Goal: Task Accomplishment & Management: Manage account settings

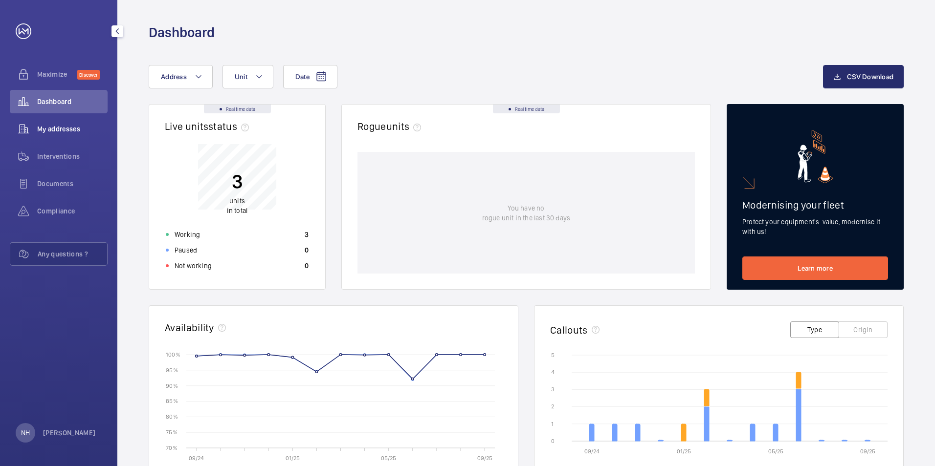
click at [79, 133] on span "My addresses" at bounding box center [72, 129] width 70 height 10
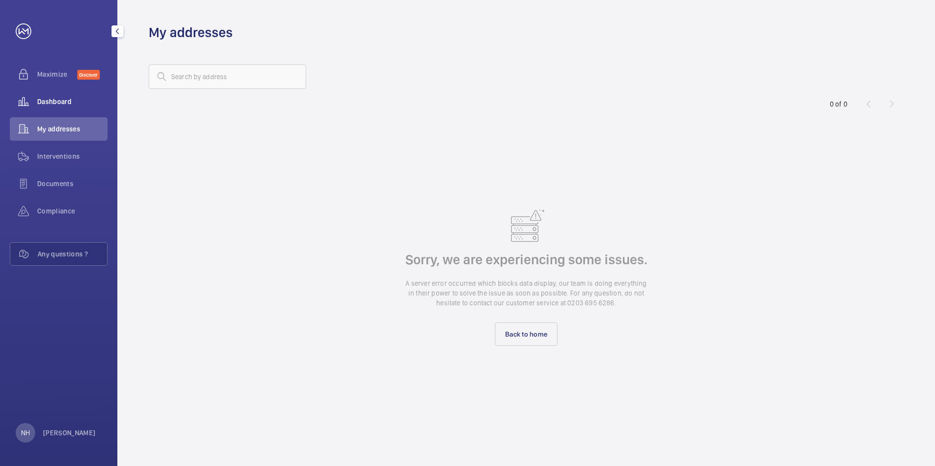
click at [66, 99] on span "Dashboard" at bounding box center [72, 102] width 70 height 10
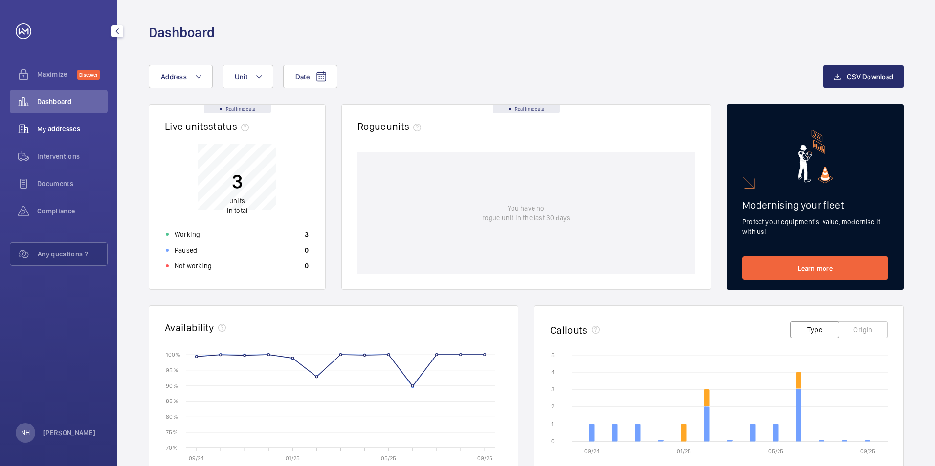
click at [71, 128] on span "My addresses" at bounding box center [72, 129] width 70 height 10
click at [69, 131] on span "My addresses" at bounding box center [72, 129] width 70 height 10
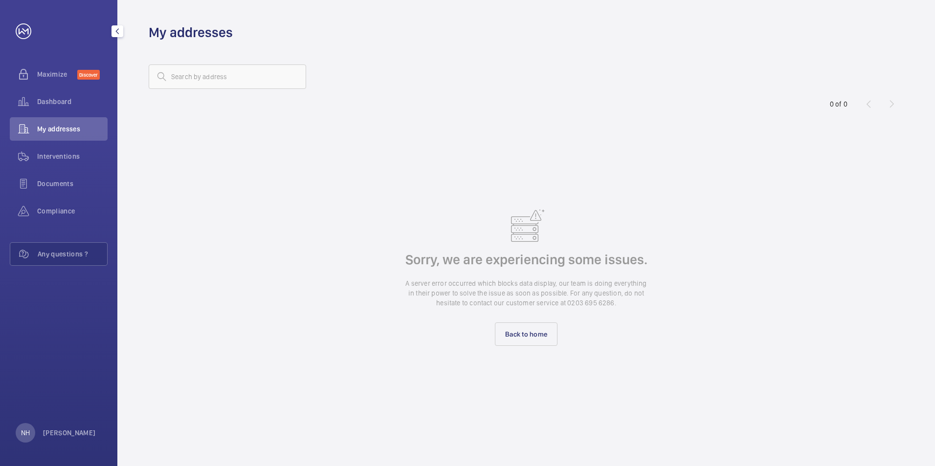
click at [69, 130] on span "My addresses" at bounding box center [72, 129] width 70 height 10
drag, startPoint x: 69, startPoint y: 130, endPoint x: 71, endPoint y: 160, distance: 30.9
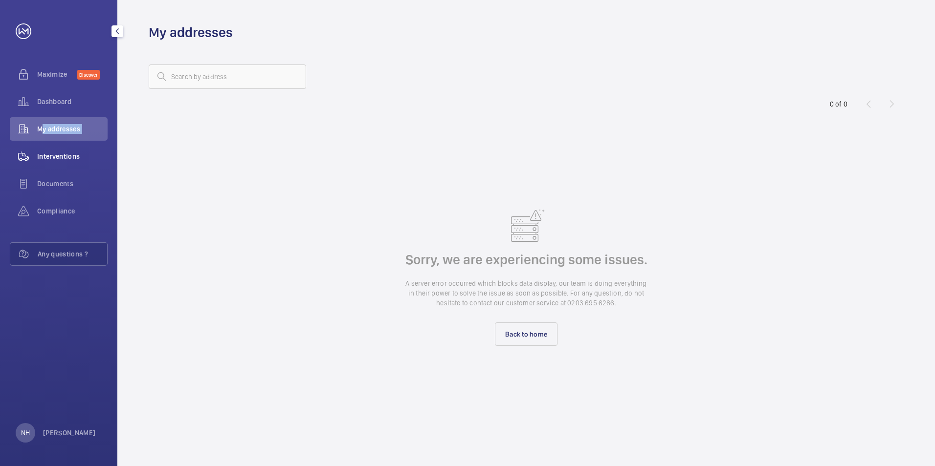
click at [71, 160] on span "Interventions" at bounding box center [72, 157] width 70 height 10
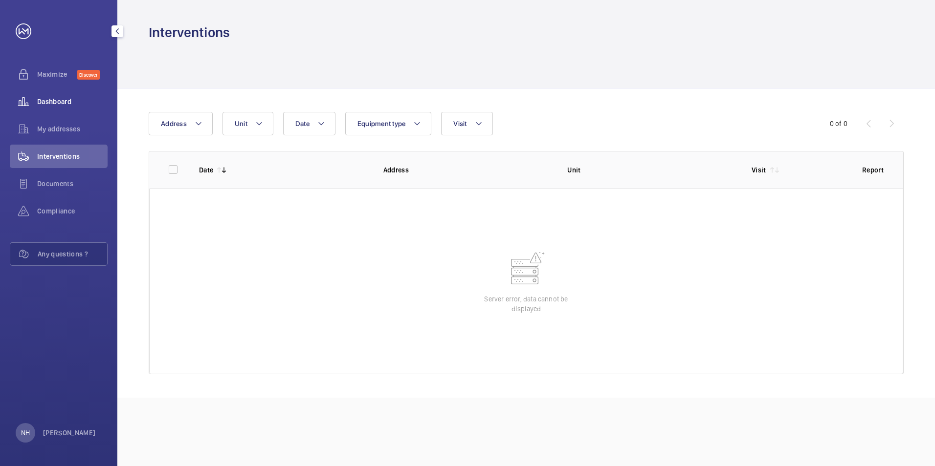
click at [61, 101] on span "Dashboard" at bounding box center [72, 102] width 70 height 10
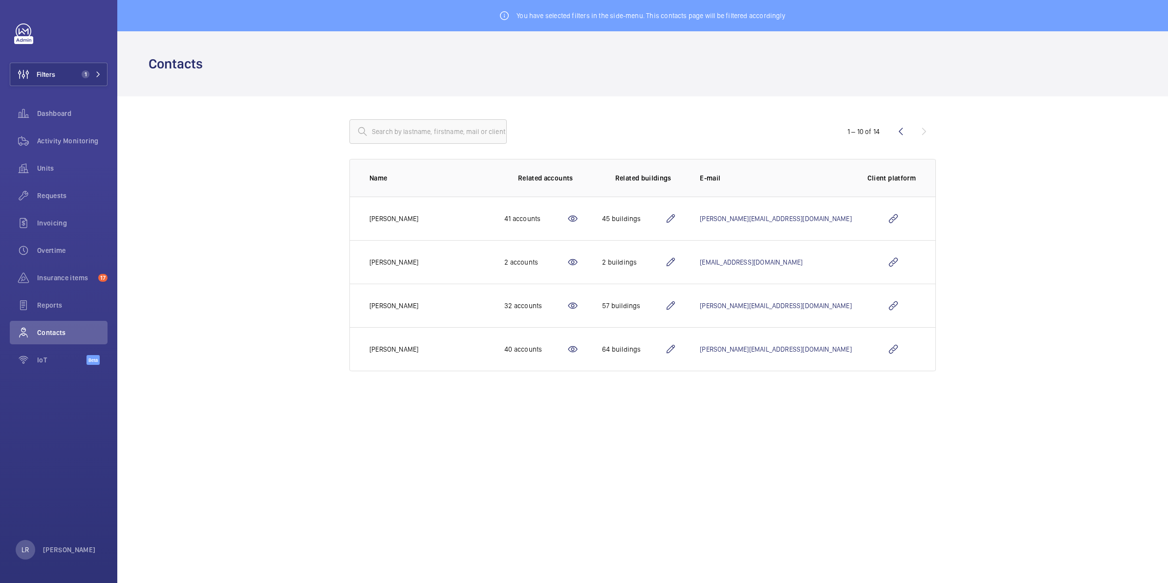
click at [676, 264] on mat-icon at bounding box center [671, 262] width 12 height 12
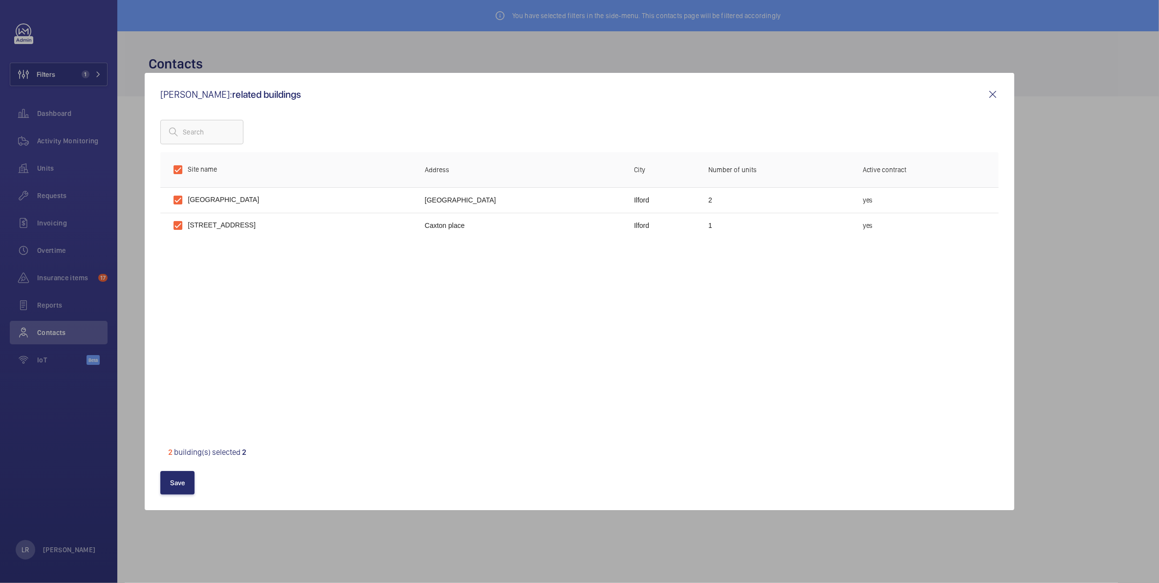
click at [990, 91] on mat-icon at bounding box center [993, 94] width 12 height 12
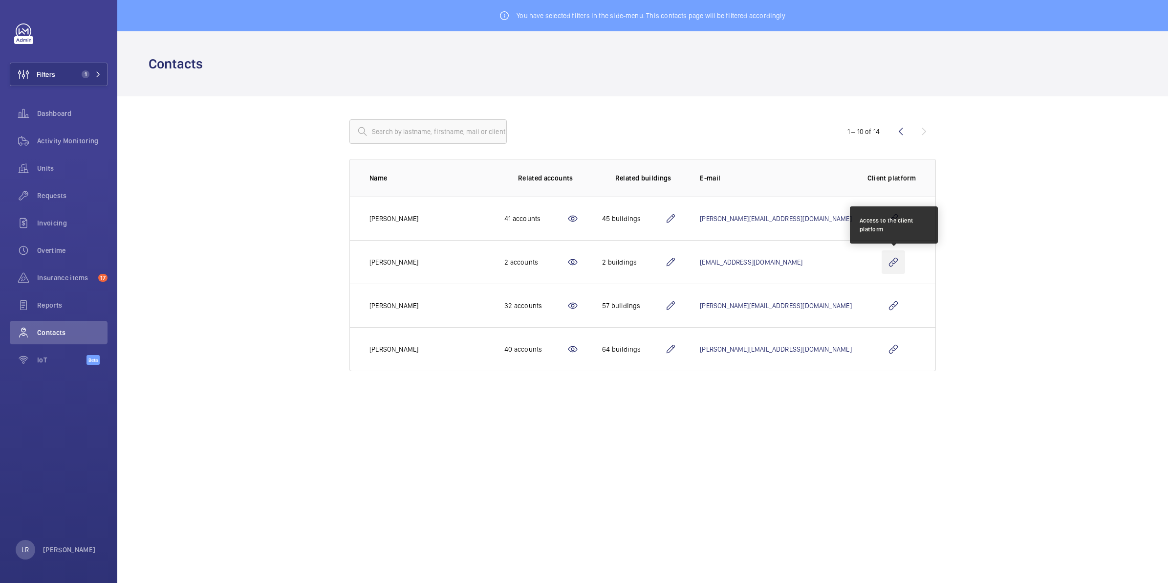
click at [893, 261] on wm-front-icon-button at bounding box center [893, 261] width 23 height 23
click at [97, 63] on button "Filters 1" at bounding box center [59, 74] width 98 height 23
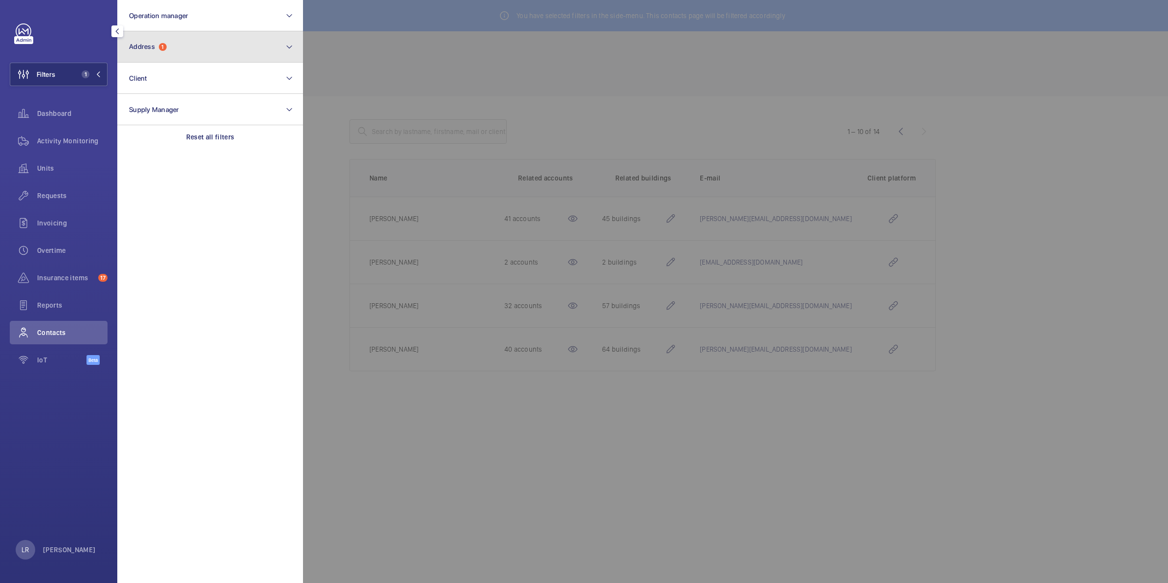
click at [170, 49] on button "Address 1" at bounding box center [210, 46] width 186 height 31
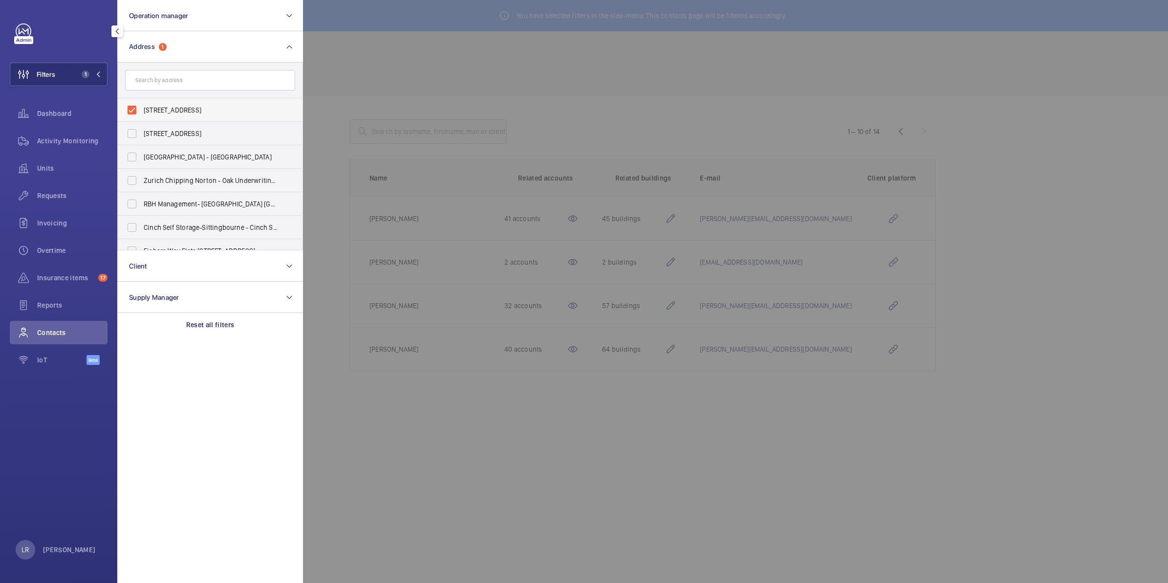
click at [131, 108] on label "3 Caxton Place - Caxton place, ILFORD IG1 2BX" at bounding box center [203, 109] width 170 height 23
click at [131, 108] on input "3 Caxton Place - Caxton place, ILFORD IG1 2BX" at bounding box center [132, 110] width 20 height 20
checkbox input "false"
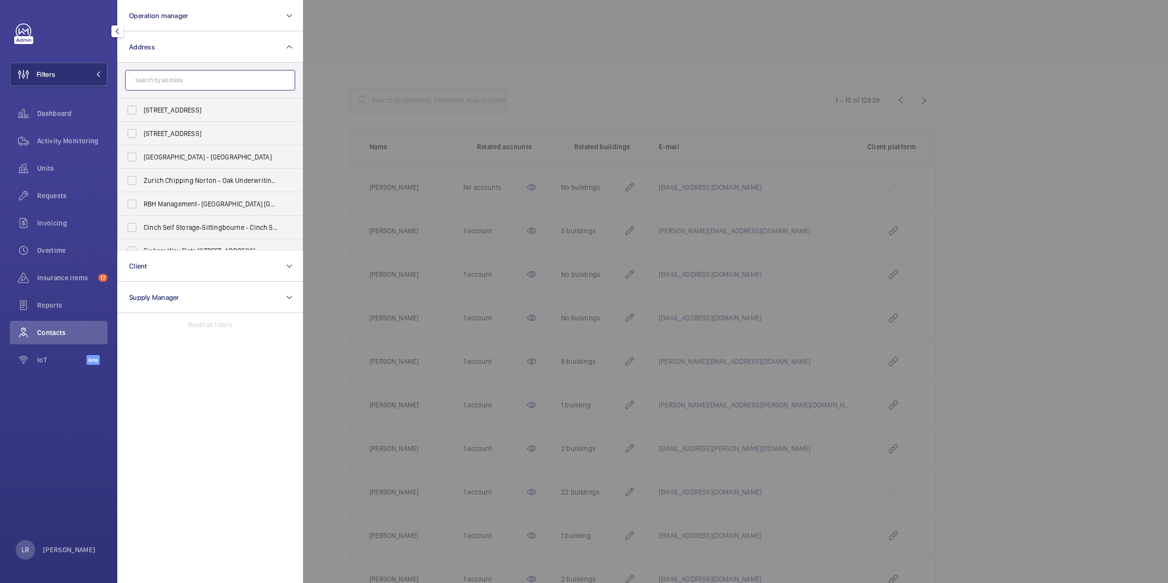
click at [169, 86] on input "text" at bounding box center [210, 80] width 170 height 21
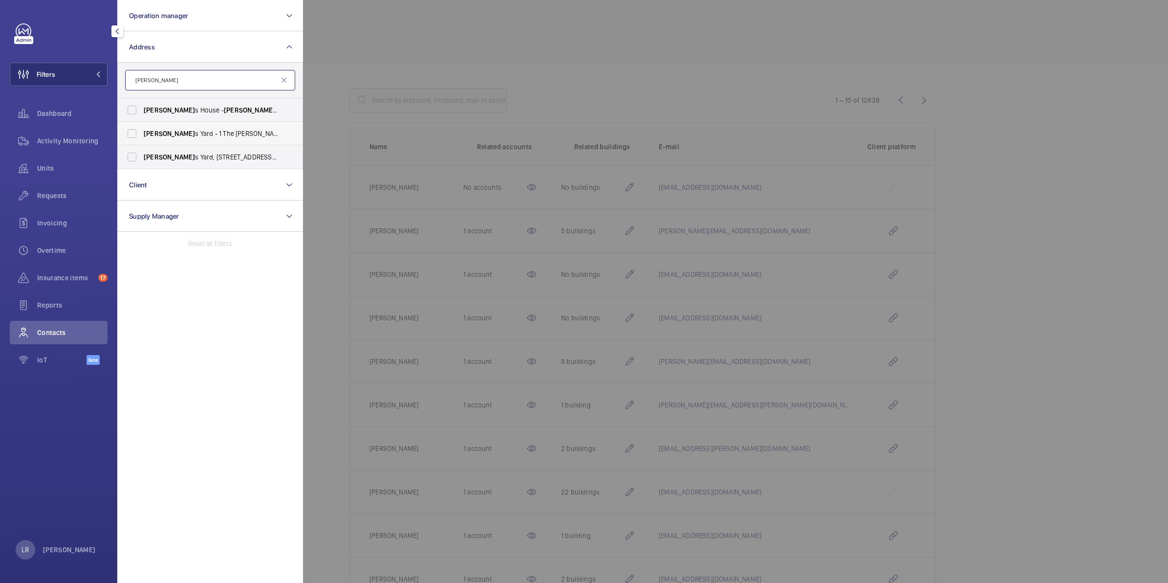
type input "Beckett"
click at [240, 133] on span "Beckett s Yard - 1 The Spires, Selden Hill, HEMEL HEMPSTEAD HP2 4FS" at bounding box center [211, 134] width 134 height 10
click at [142, 133] on input "Beckett s Yard - 1 The Spires, Selden Hill, HEMEL HEMPSTEAD HP2 4FS" at bounding box center [132, 134] width 20 height 20
checkbox input "true"
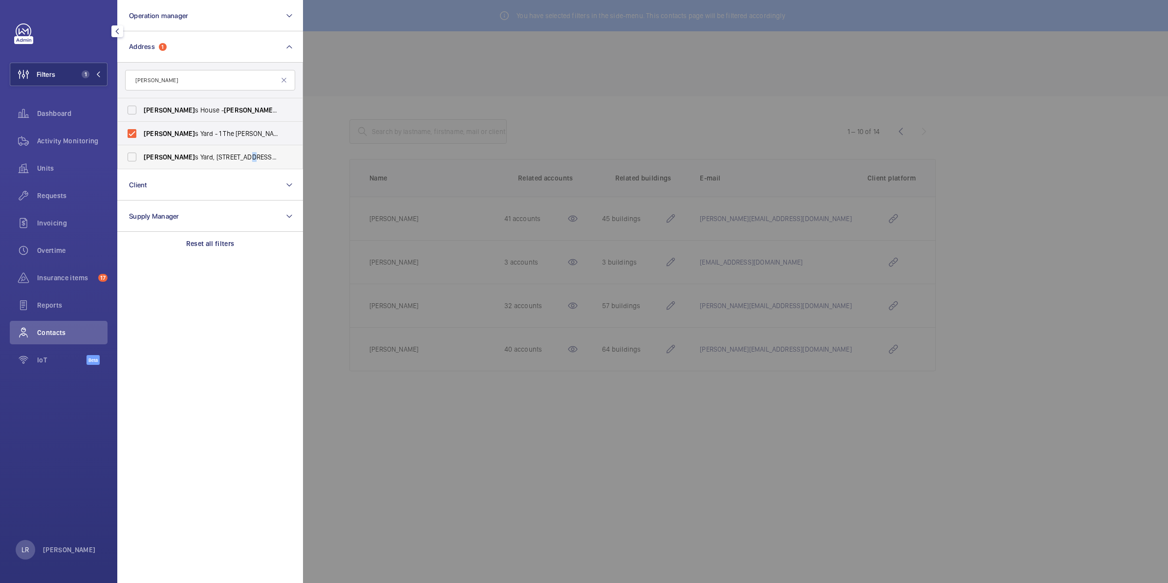
click at [220, 154] on span "Beckett s Yard, 1 Selden Hill, Hemel Hempstead, HP2 4TQ - 1 The Spires, Selden …" at bounding box center [211, 157] width 134 height 10
drag, startPoint x: 220, startPoint y: 154, endPoint x: 161, endPoint y: 165, distance: 60.0
click at [160, 166] on label "Beckett s Yard, 1 Selden Hill, Hemel Hempstead, HP2 4TQ - 1 The Spires, Selden …" at bounding box center [203, 156] width 170 height 23
click at [142, 166] on input "Beckett s Yard, 1 Selden Hill, Hemel Hempstead, HP2 4TQ - 1 The Spires, Selden …" at bounding box center [132, 157] width 20 height 20
checkbox input "true"
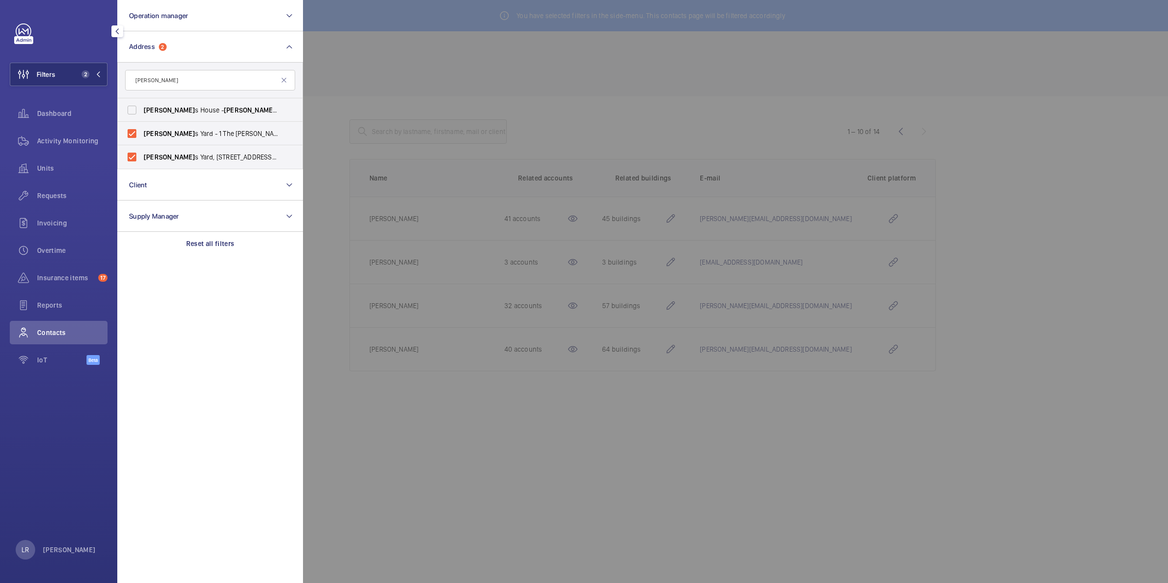
click at [317, 160] on div at bounding box center [887, 291] width 1168 height 583
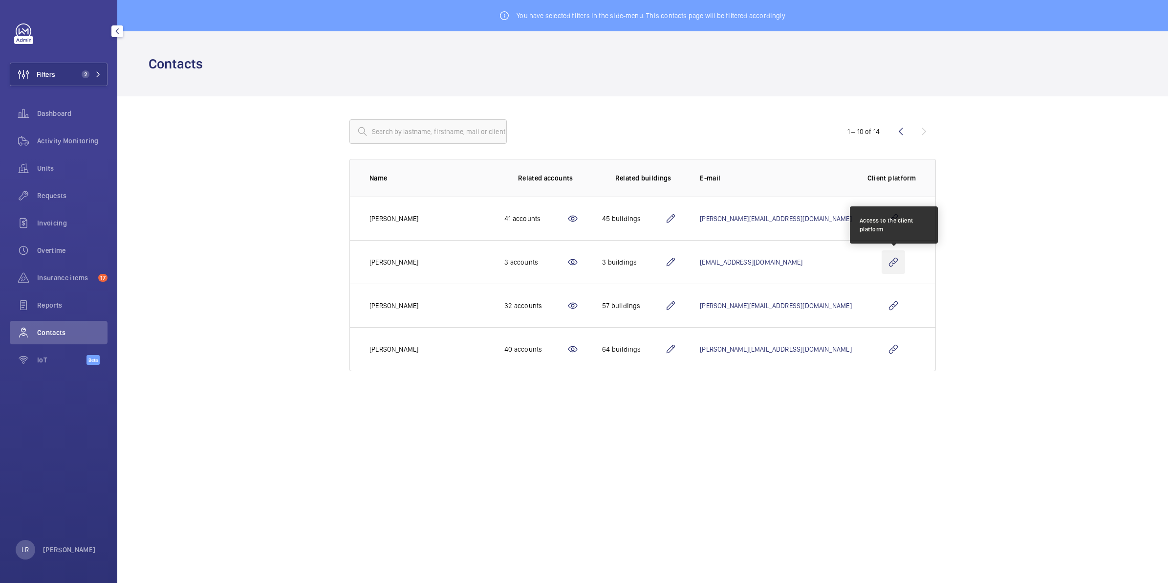
click at [893, 266] on wm-front-icon-button at bounding box center [893, 261] width 23 height 23
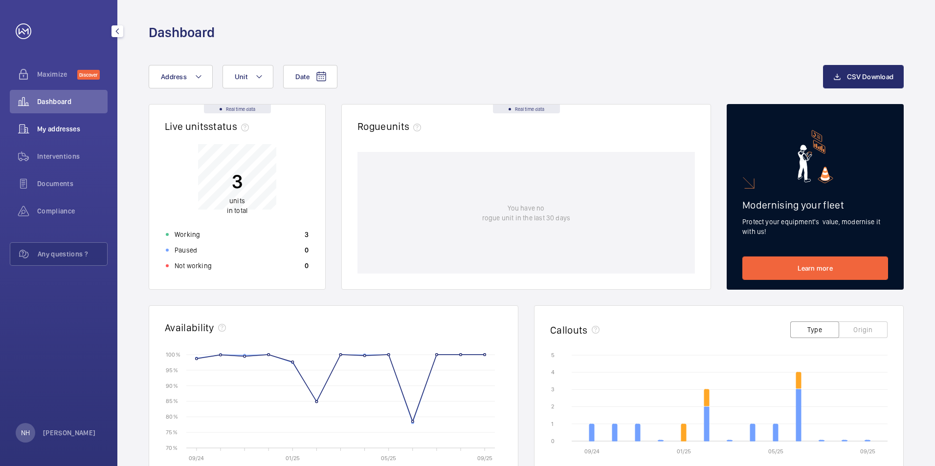
click at [87, 128] on span "My addresses" at bounding box center [72, 129] width 70 height 10
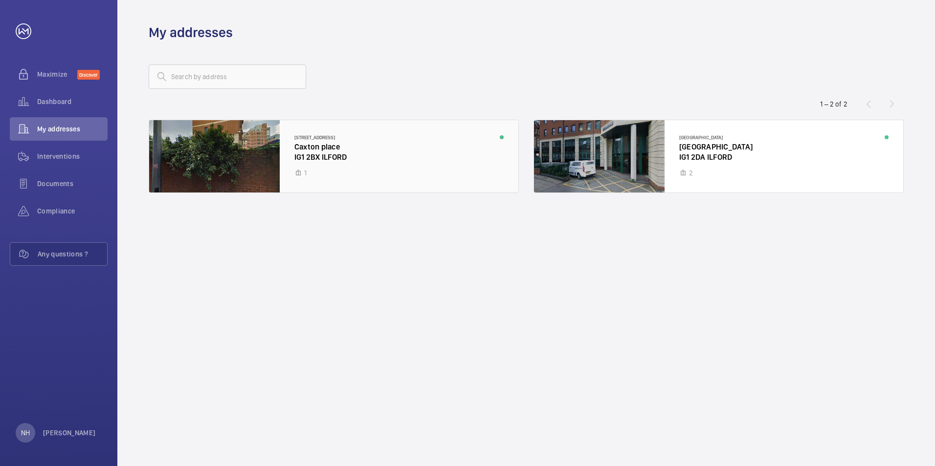
click at [365, 156] on div at bounding box center [333, 156] width 369 height 72
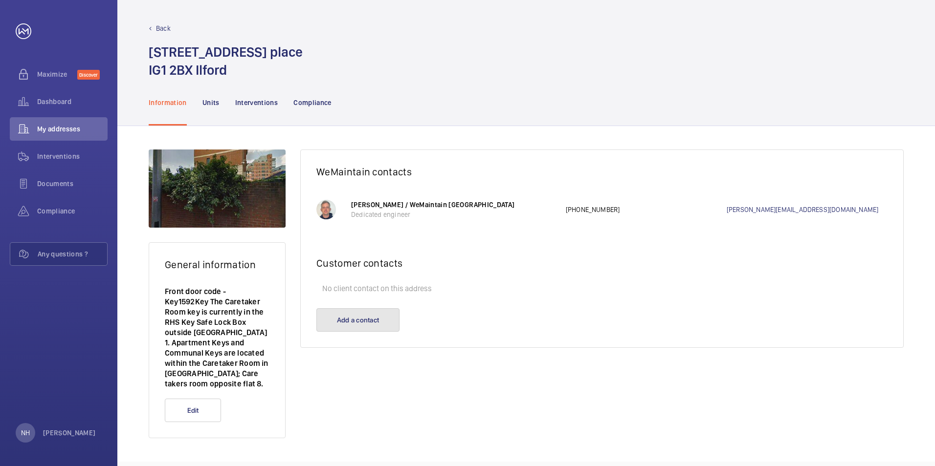
click at [361, 317] on button "Add a contact" at bounding box center [357, 319] width 83 height 23
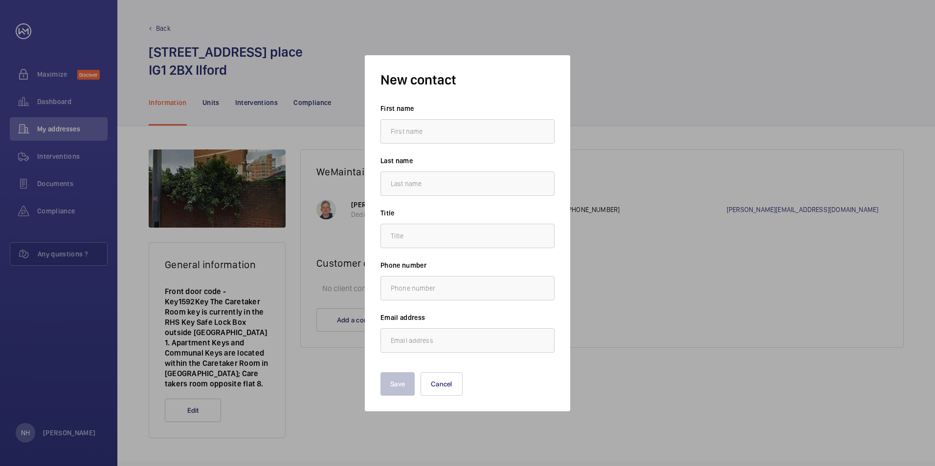
click at [411, 127] on input "text" at bounding box center [467, 131] width 174 height 24
type input "Nadia"
type input "Haida"
type input "."
type input "[EMAIL_ADDRESS][DOMAIN_NAME]"
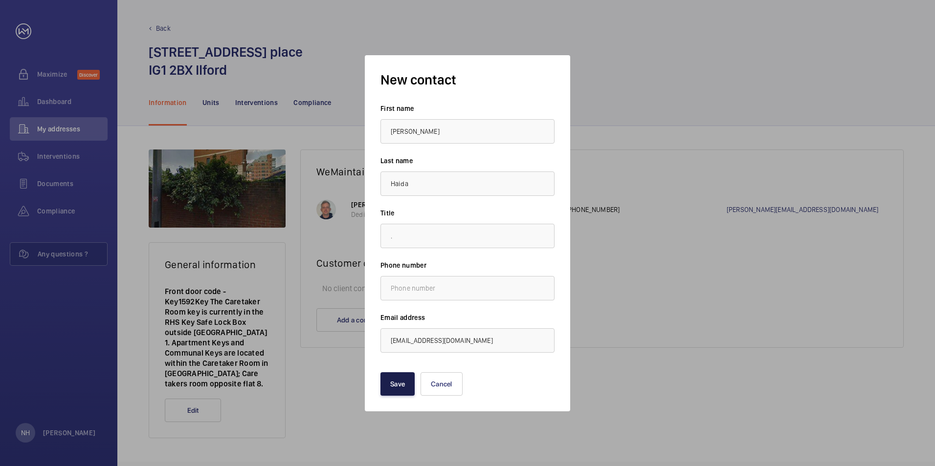
click at [407, 386] on button "Save" at bounding box center [397, 383] width 34 height 23
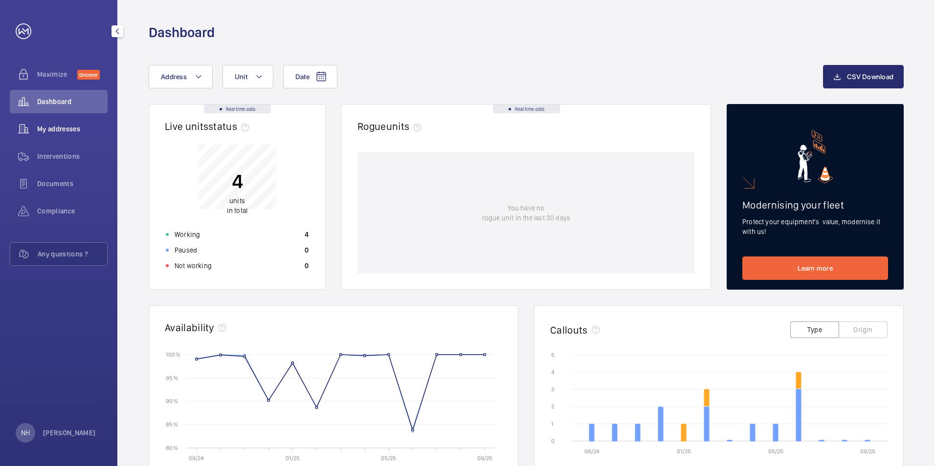
click at [82, 125] on span "My addresses" at bounding box center [72, 129] width 70 height 10
